Goal: Book appointment/travel/reservation

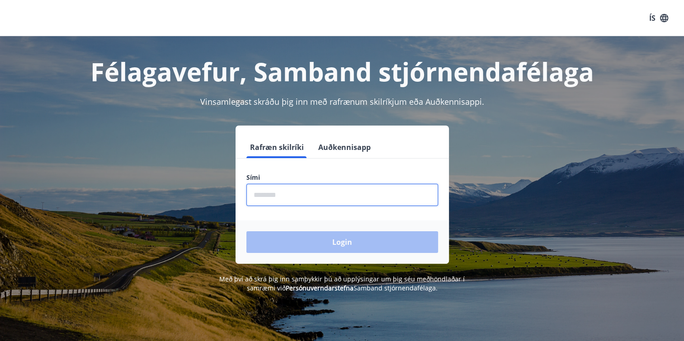
click at [273, 199] on input "phone" at bounding box center [342, 195] width 192 height 22
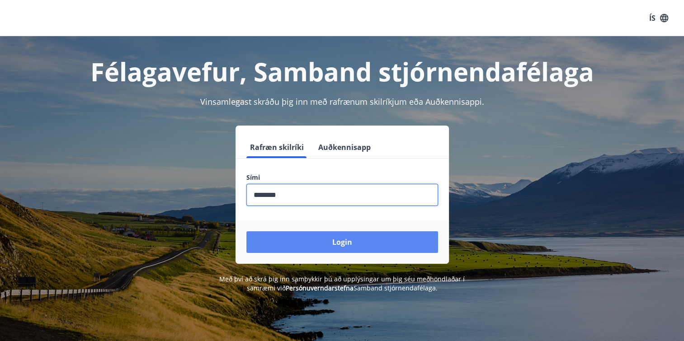
type input "********"
click at [341, 235] on button "Login" at bounding box center [342, 242] width 192 height 22
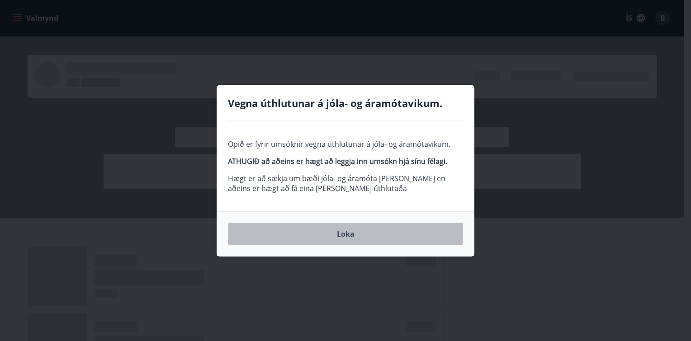
click at [346, 233] on button "Loka" at bounding box center [345, 234] width 235 height 23
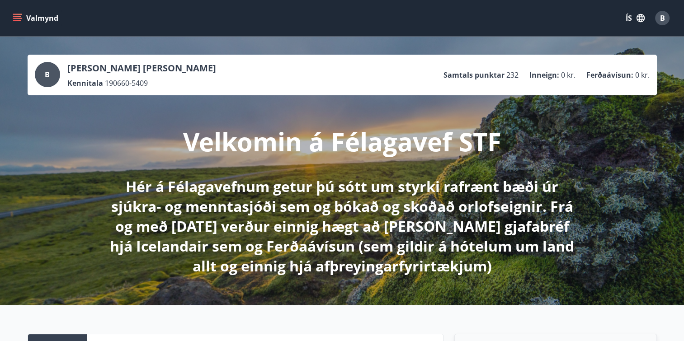
click at [33, 18] on button "Valmynd" at bounding box center [36, 18] width 51 height 16
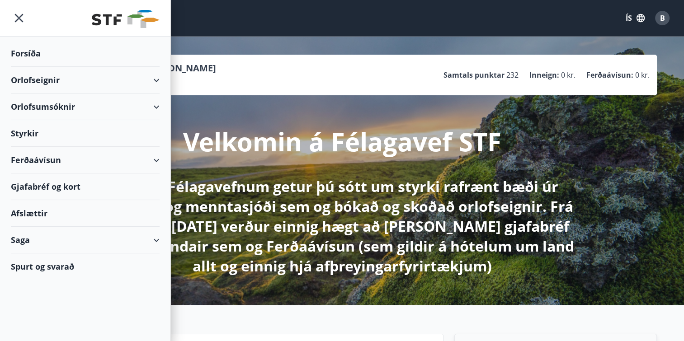
click at [158, 77] on div "Orlofseignir" at bounding box center [85, 80] width 149 height 27
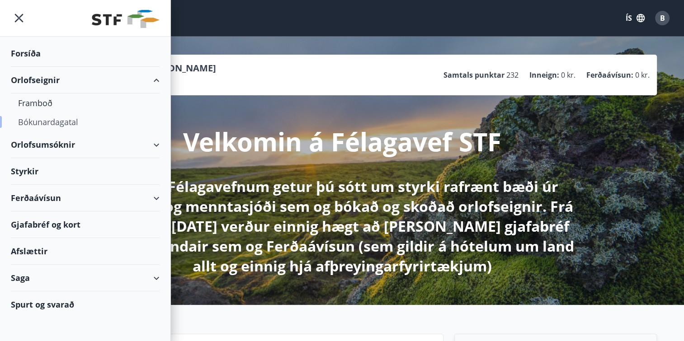
click at [49, 120] on div "Bókunardagatal" at bounding box center [85, 122] width 134 height 19
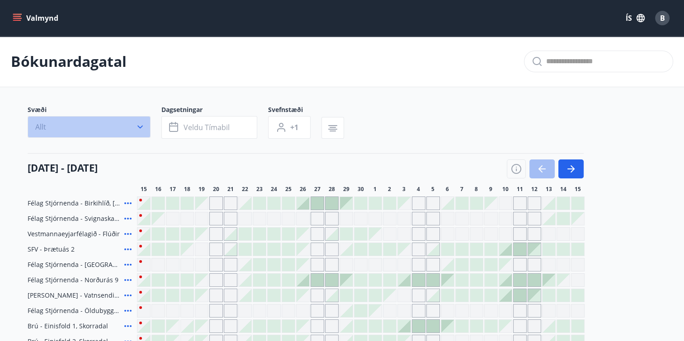
click at [136, 127] on icon "button" at bounding box center [140, 126] width 9 height 9
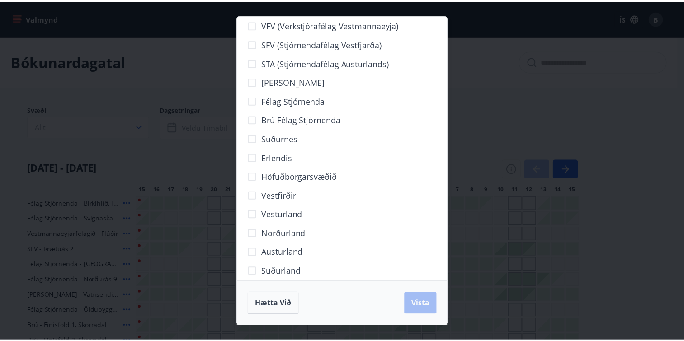
scroll to position [20, 0]
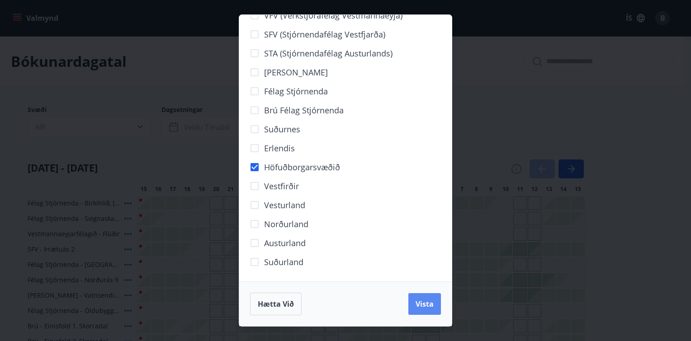
click at [421, 300] on span "Vista" at bounding box center [424, 304] width 18 height 10
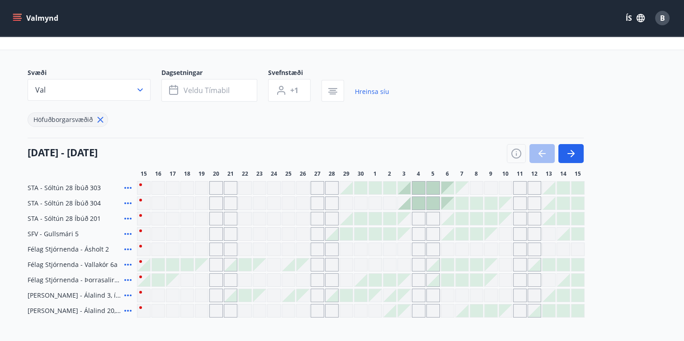
scroll to position [90, 0]
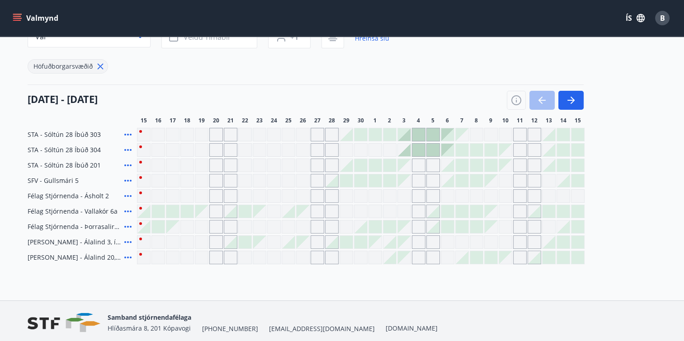
click at [203, 214] on div "Gráir dagar eru ekki bókanlegir" at bounding box center [201, 211] width 13 height 13
click at [405, 137] on div at bounding box center [404, 134] width 13 height 13
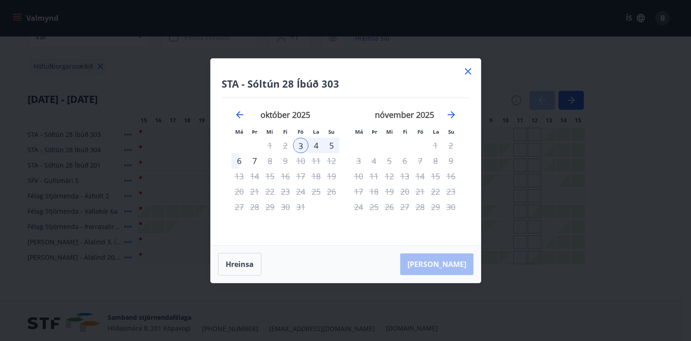
click at [465, 71] on icon at bounding box center [467, 71] width 11 height 11
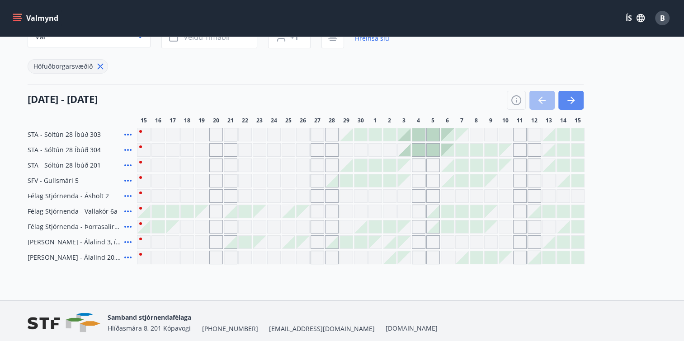
click at [572, 96] on icon "button" at bounding box center [570, 100] width 11 height 11
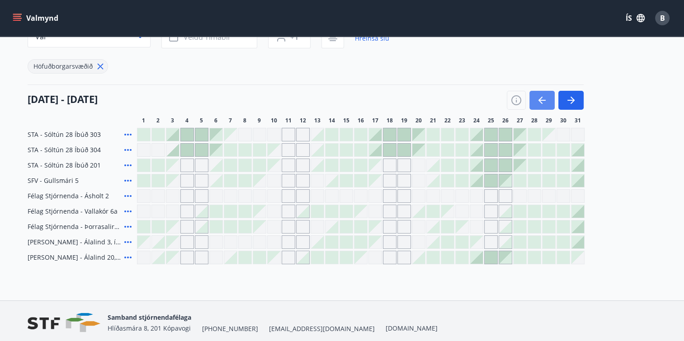
click at [544, 98] on icon "button" at bounding box center [541, 100] width 11 height 11
